Goal: Task Accomplishment & Management: Use online tool/utility

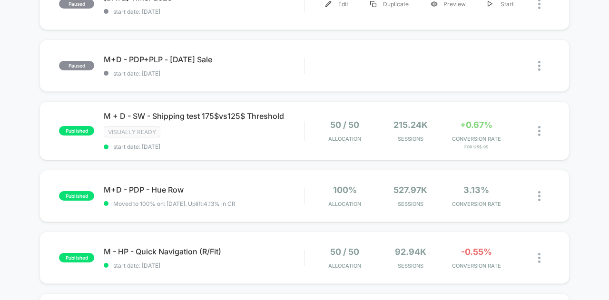
scroll to position [333, 0]
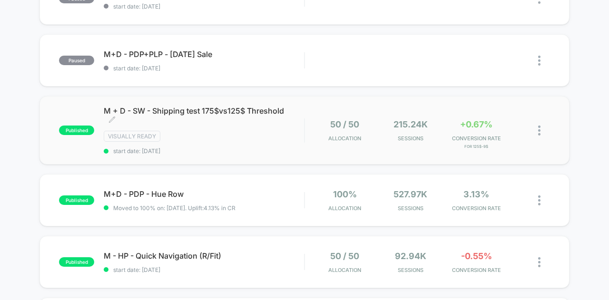
click at [164, 111] on span "M + D - SW - Shipping test 175$vs125$ Threshold Click to edit experience details" at bounding box center [204, 115] width 200 height 19
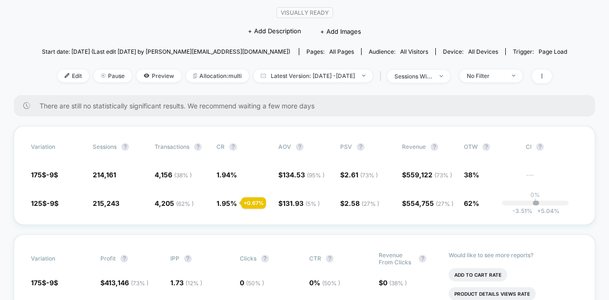
scroll to position [143, 0]
